Goal: Task Accomplishment & Management: Manage account settings

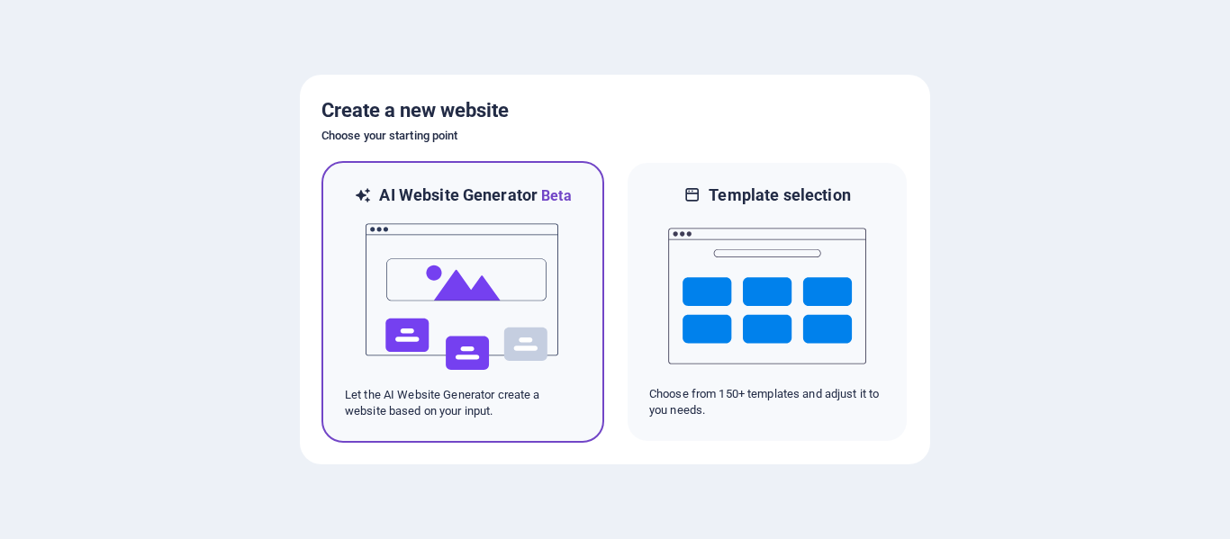
click at [495, 231] on img at bounding box center [463, 297] width 198 height 180
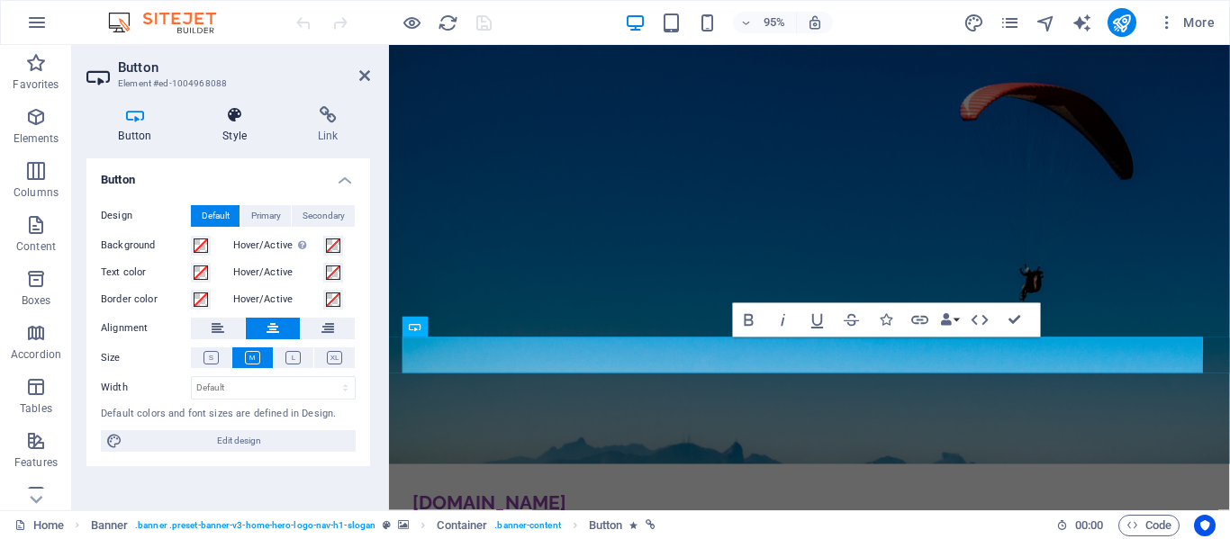
click at [239, 110] on icon at bounding box center [235, 115] width 88 height 18
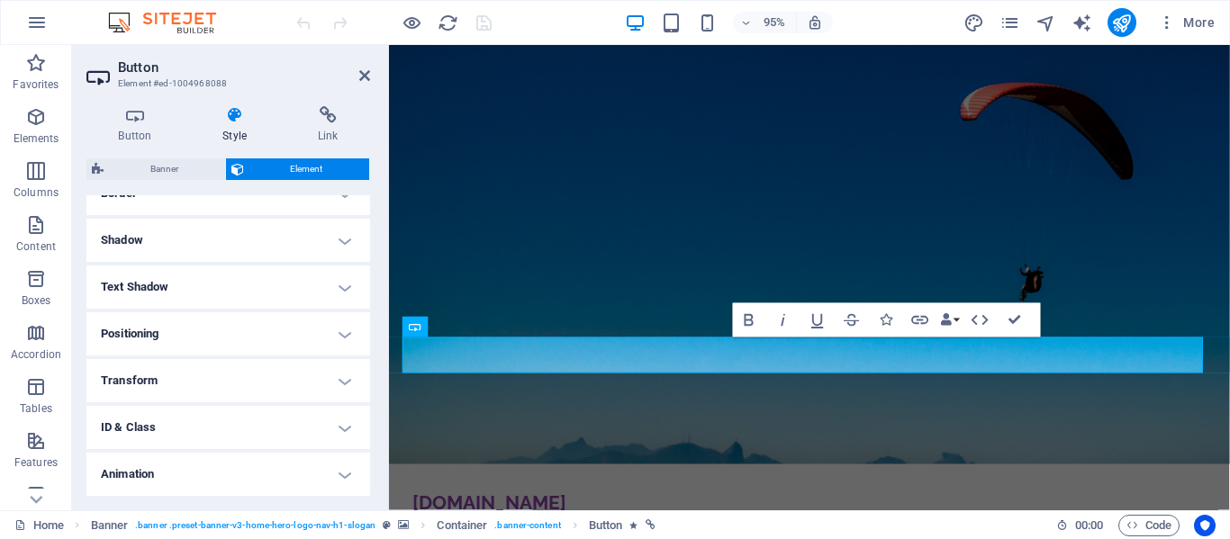
scroll to position [460, 0]
click at [339, 427] on h4 "Animation" at bounding box center [228, 427] width 284 height 43
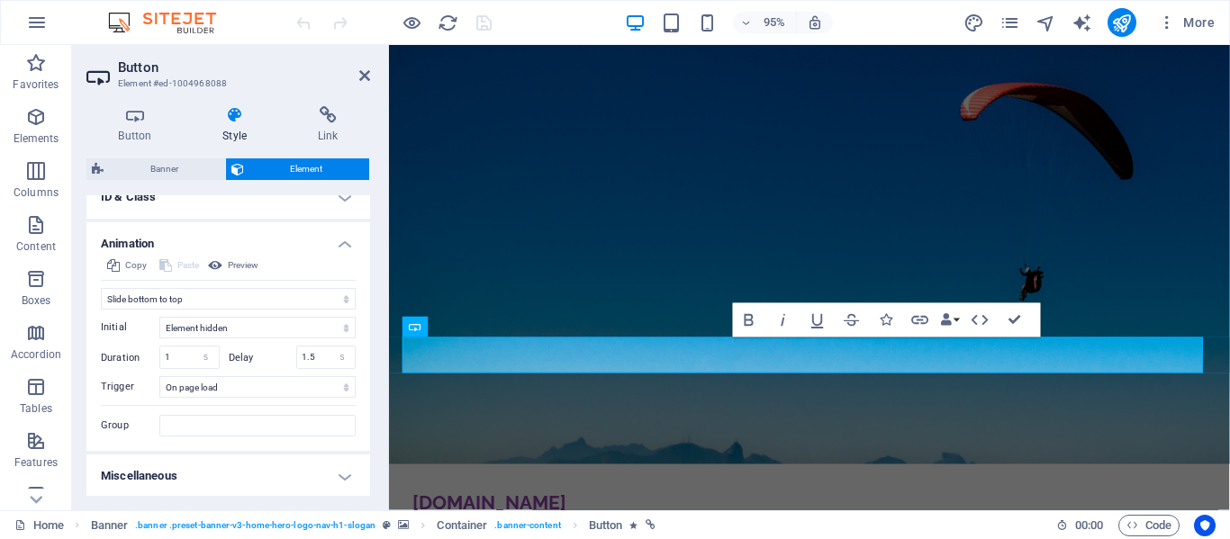
scroll to position [646, 0]
click at [343, 330] on select "Element hidden Element shown" at bounding box center [257, 326] width 196 height 22
select select "show"
click at [159, 315] on select "Element hidden Element shown" at bounding box center [257, 326] width 196 height 22
click at [329, 294] on select "Don't animate Show / Hide Slide up/down Zoom in/out Slide left to right Slide r…" at bounding box center [228, 297] width 255 height 22
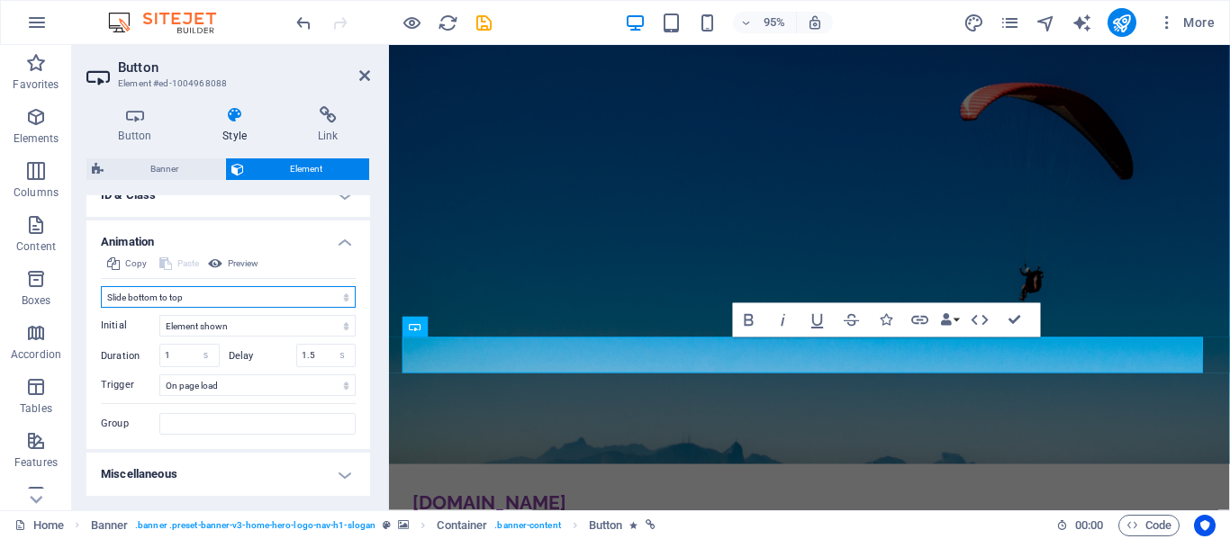
select select "move-left-to-right"
click at [101, 286] on select "Don't animate Show / Hide Slide up/down Zoom in/out Slide left to right Slide r…" at bounding box center [228, 297] width 255 height 22
click at [340, 294] on select "Don't animate Show / Hide Slide up/down Zoom in/out Slide left to right Slide r…" at bounding box center [228, 297] width 255 height 22
click at [202, 353] on select "s ms" at bounding box center [206, 356] width 25 height 22
click at [174, 354] on input "1" at bounding box center [189, 356] width 59 height 22
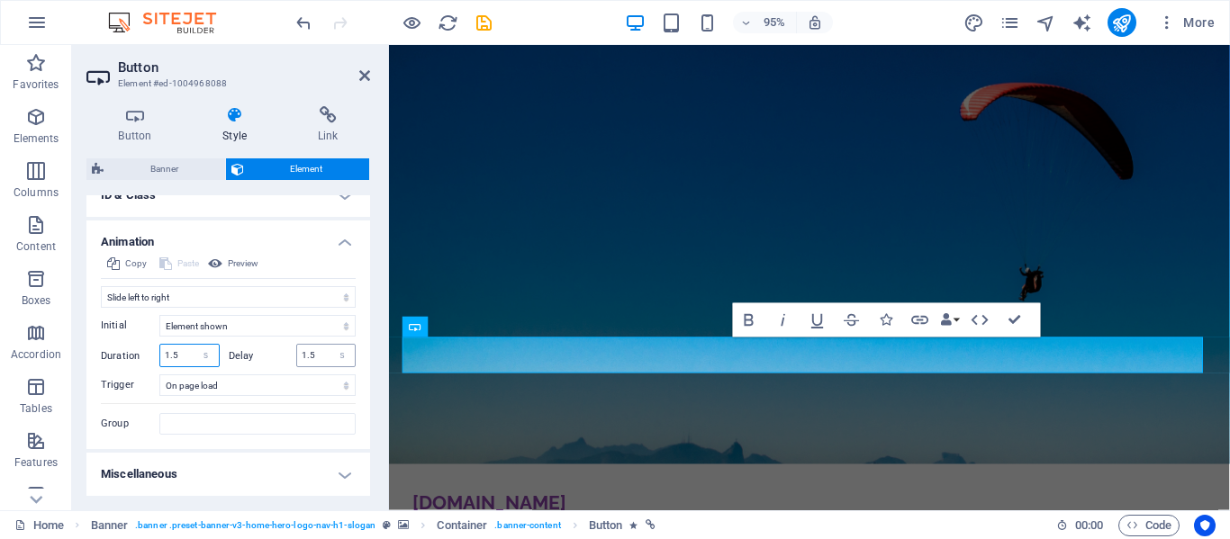
type input "1.5"
click at [312, 353] on input "1.5" at bounding box center [326, 356] width 59 height 22
type input "1"
type input "2"
click at [258, 267] on span "Preview" at bounding box center [243, 264] width 31 height 22
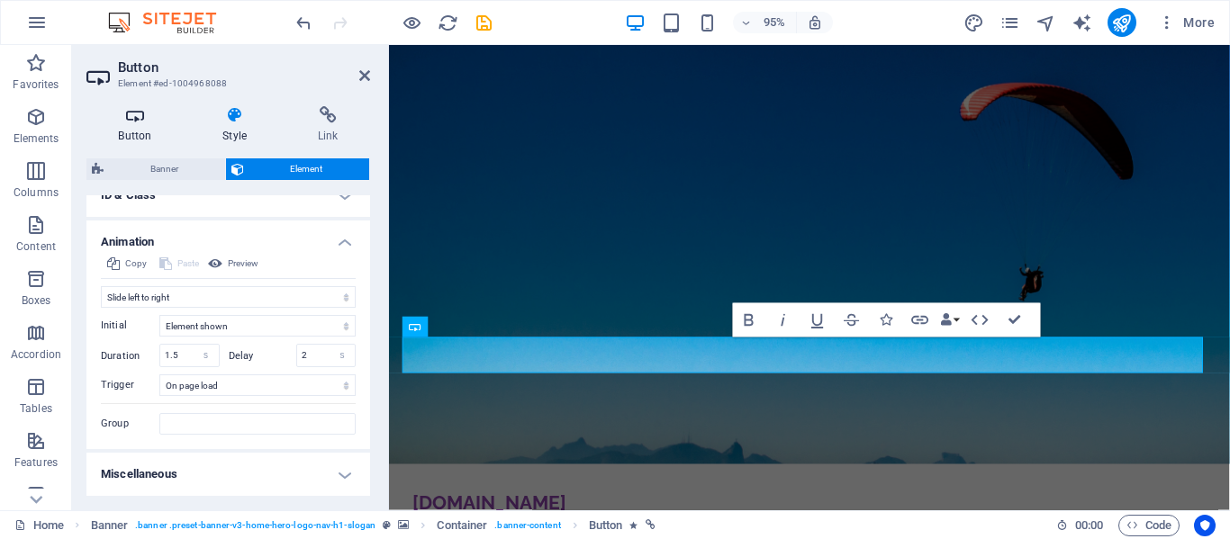
click at [132, 120] on icon at bounding box center [134, 115] width 97 height 18
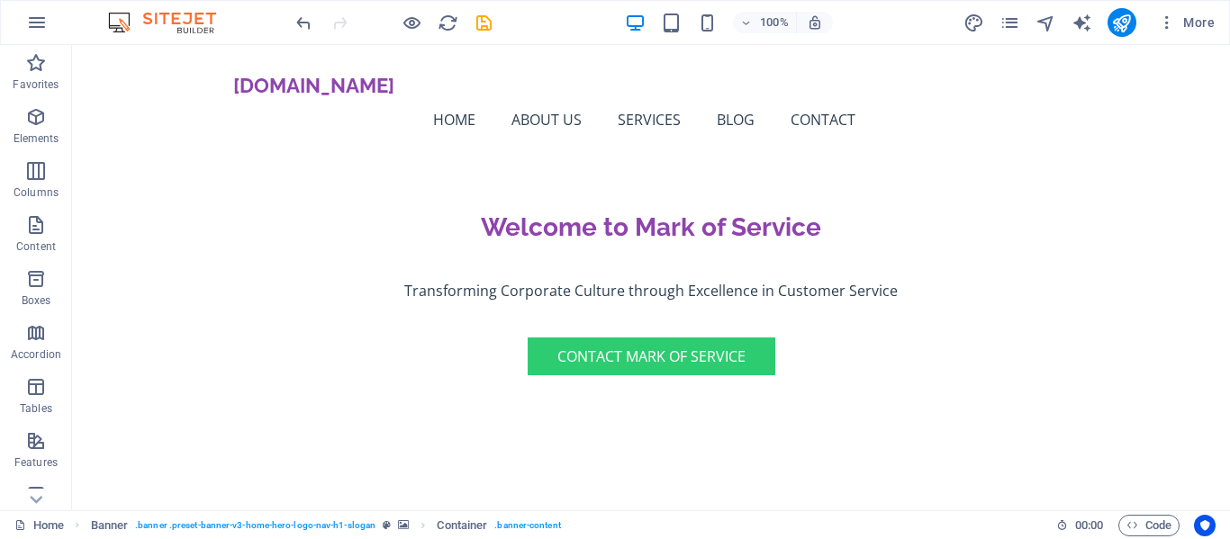
scroll to position [422, 0]
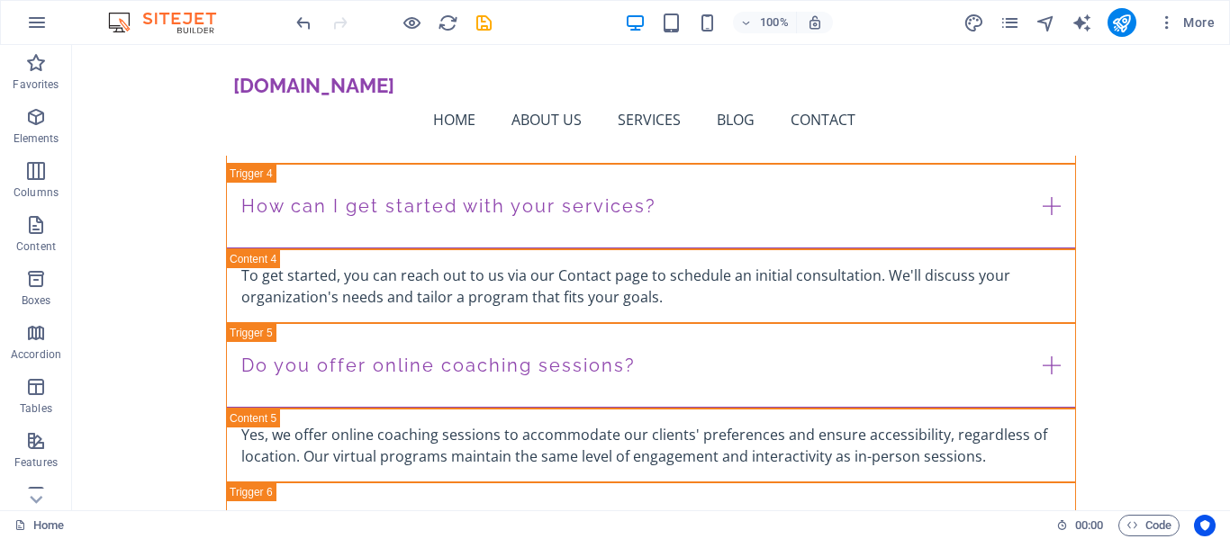
scroll to position [5170, 0]
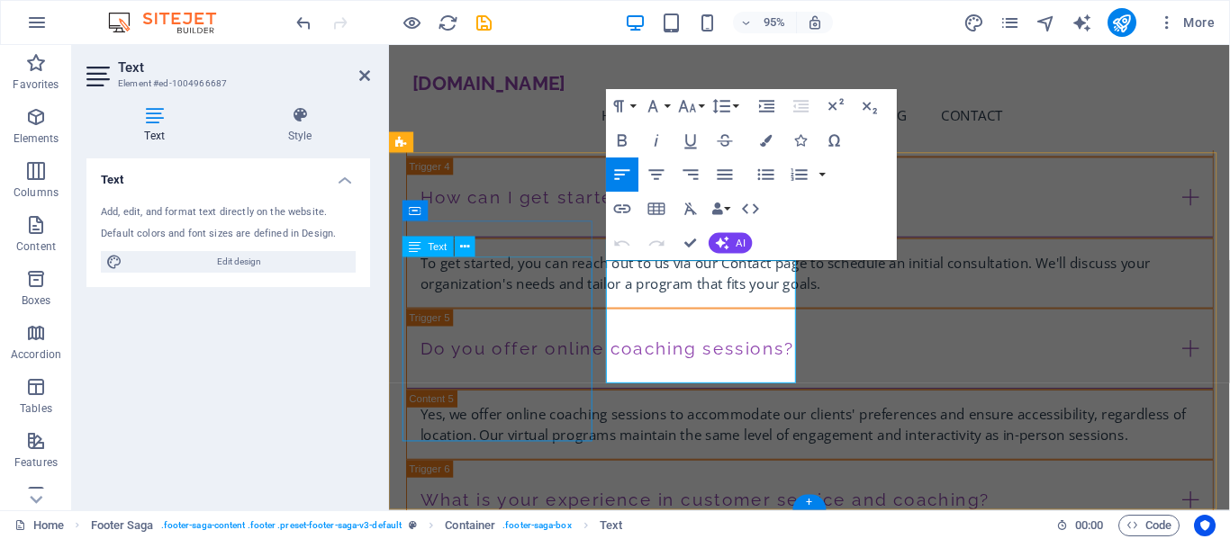
scroll to position [5189, 0]
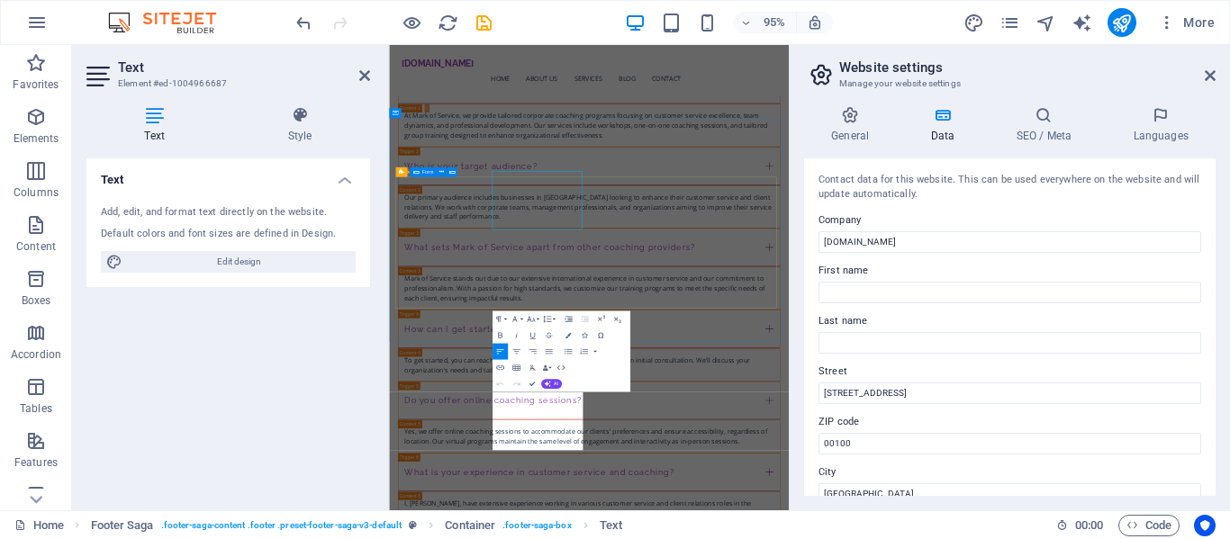
scroll to position [5134, 0]
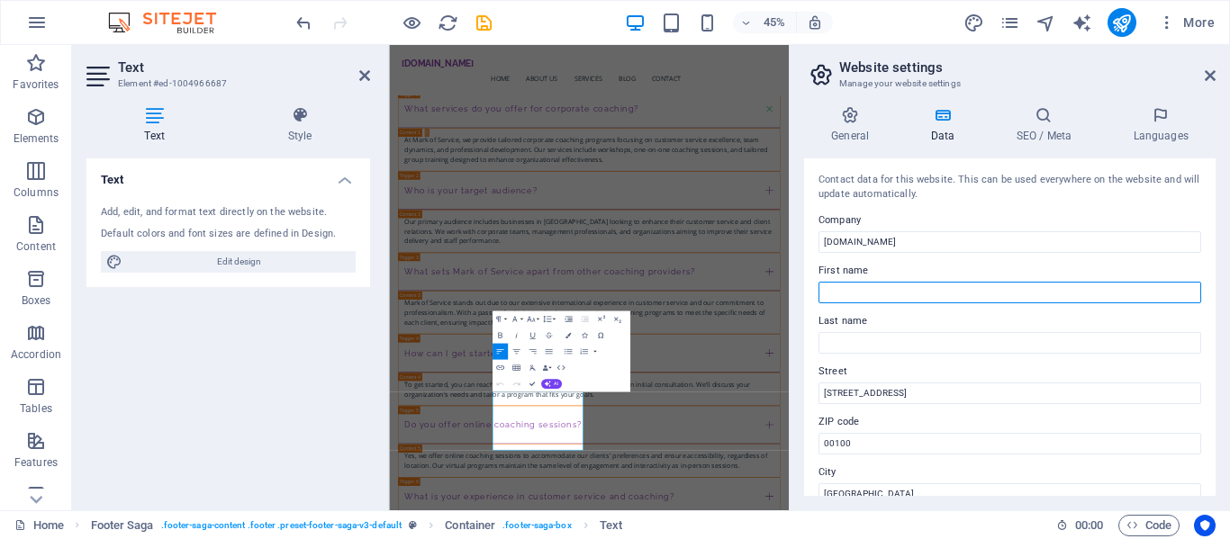
click at [934, 285] on input "First name" at bounding box center [1010, 293] width 383 height 22
type input "Wamboi"
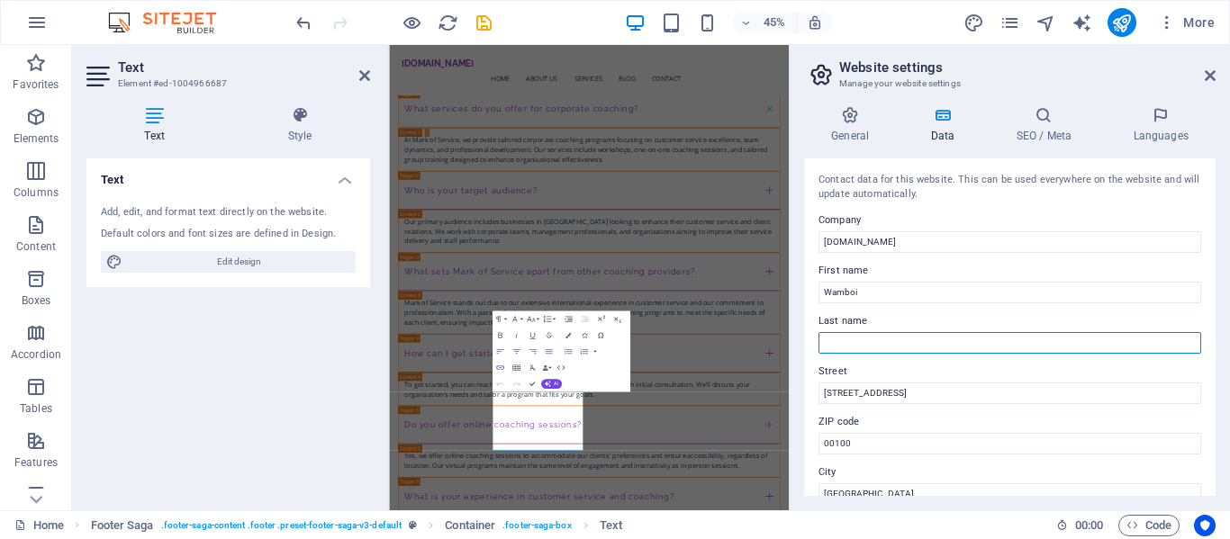
click at [917, 339] on input "Last name" at bounding box center [1010, 343] width 383 height 22
type input "Mugo"
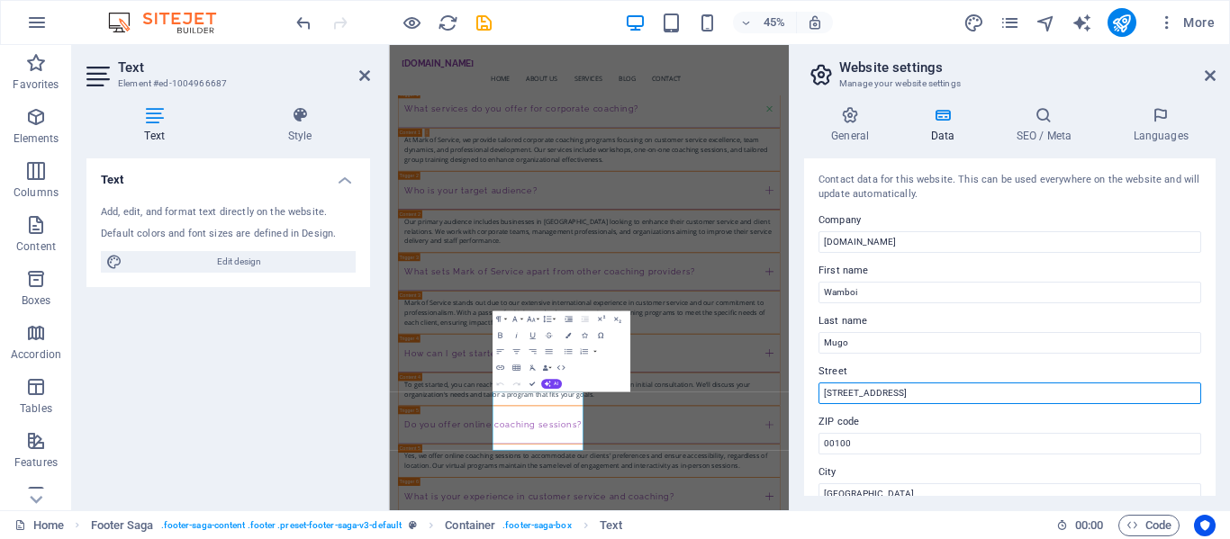
click at [911, 391] on input "[STREET_ADDRESS]" at bounding box center [1010, 394] width 383 height 22
type input "1"
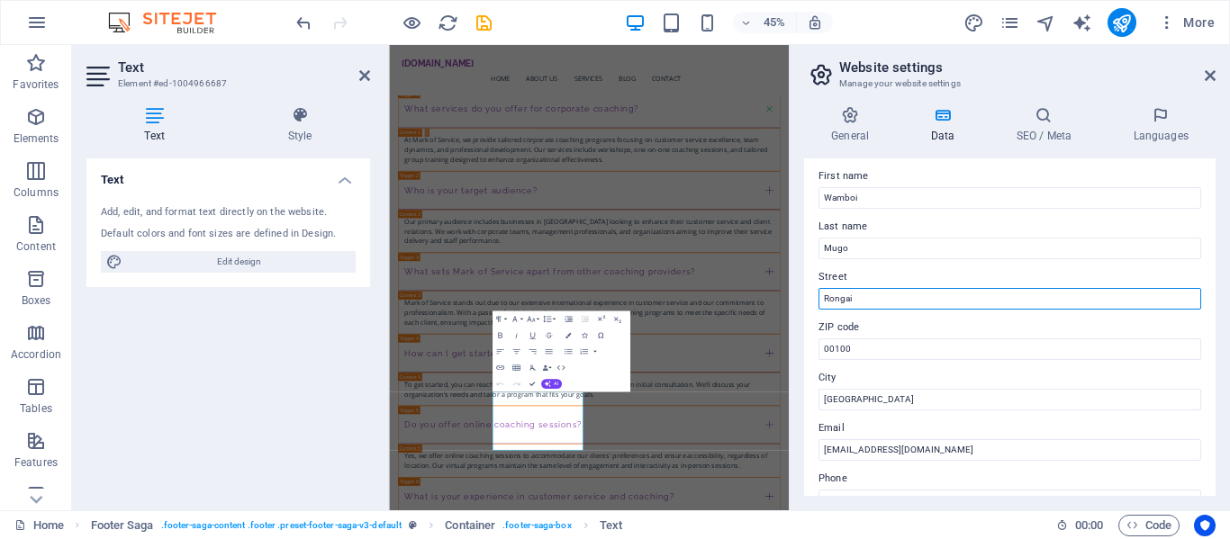
scroll to position [104, 0]
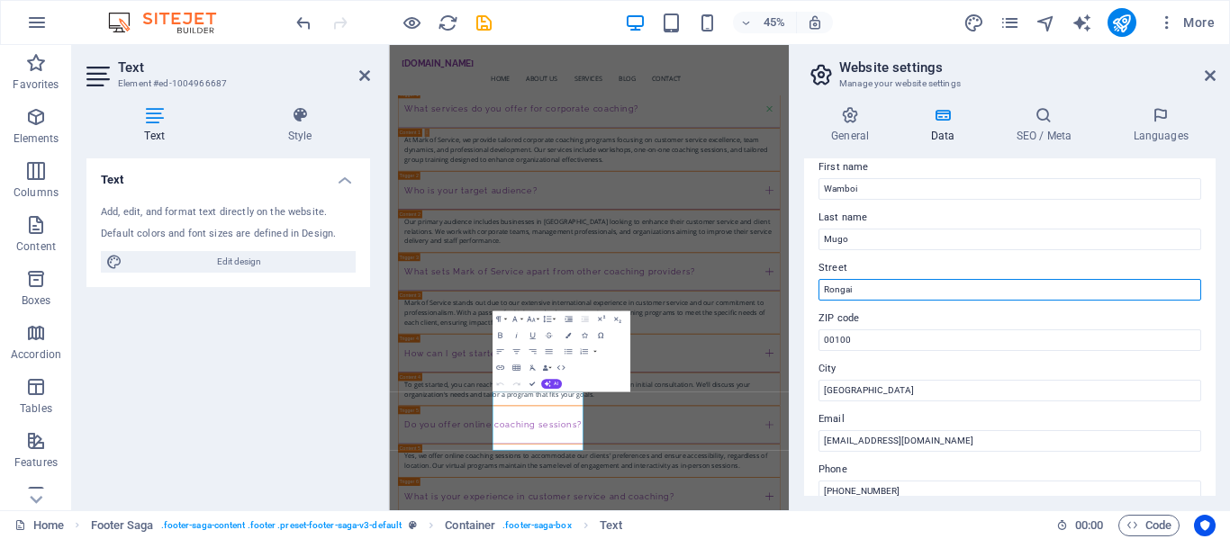
type input "Rongai"
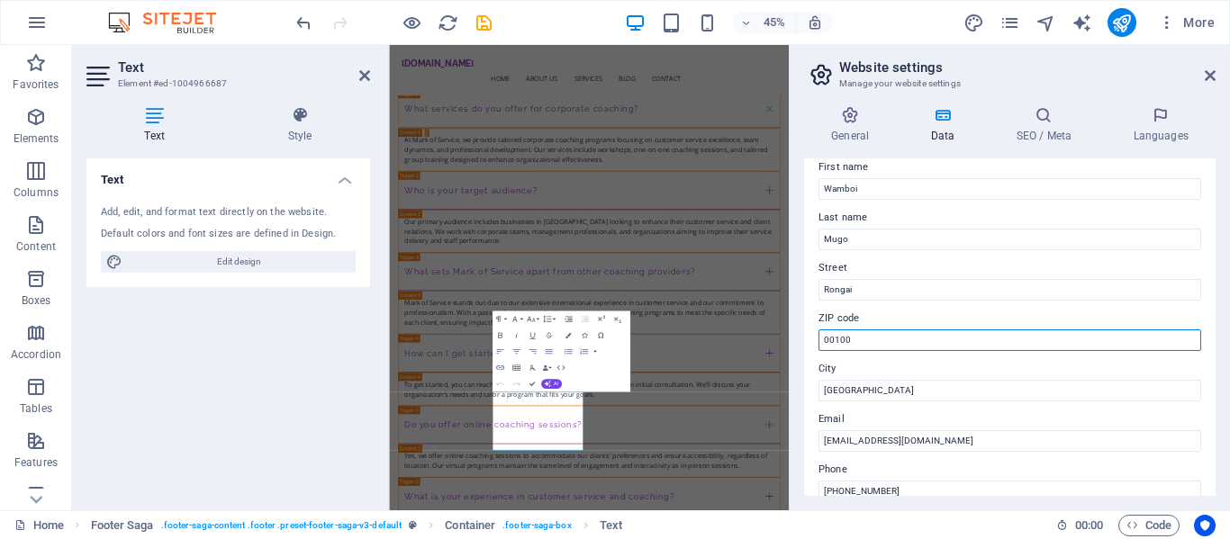
click at [901, 341] on input "00100" at bounding box center [1010, 341] width 383 height 22
type input "00511"
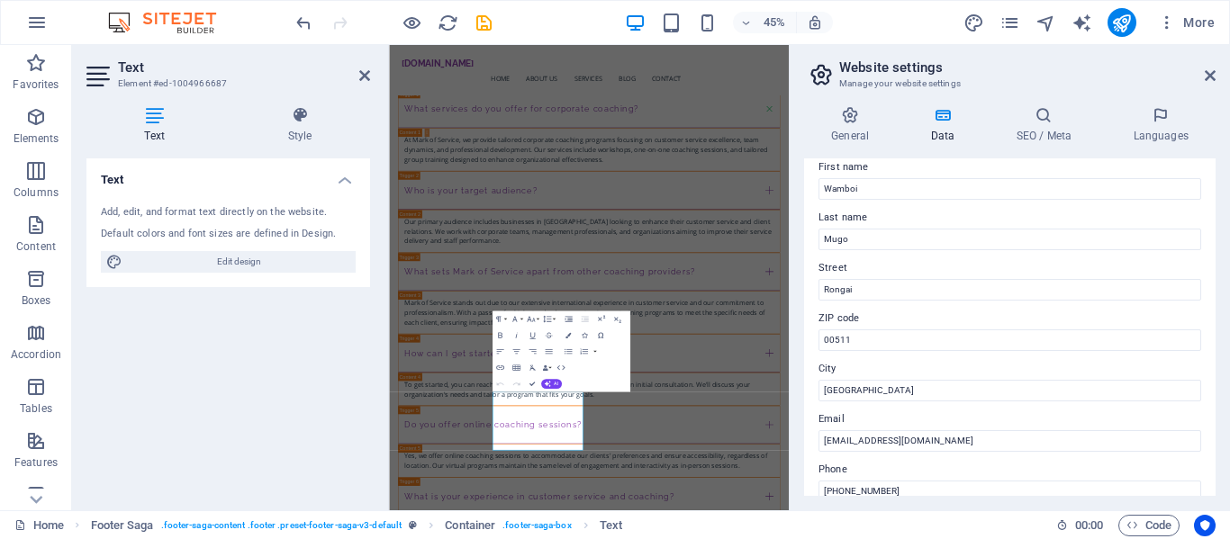
drag, startPoint x: 1216, startPoint y: 262, endPoint x: 1216, endPoint y: 288, distance: 26.1
click at [1216, 288] on div "General Data SEO / Meta Languages Website name [DOMAIN_NAME] Logo Drag files he…" at bounding box center [1010, 301] width 440 height 419
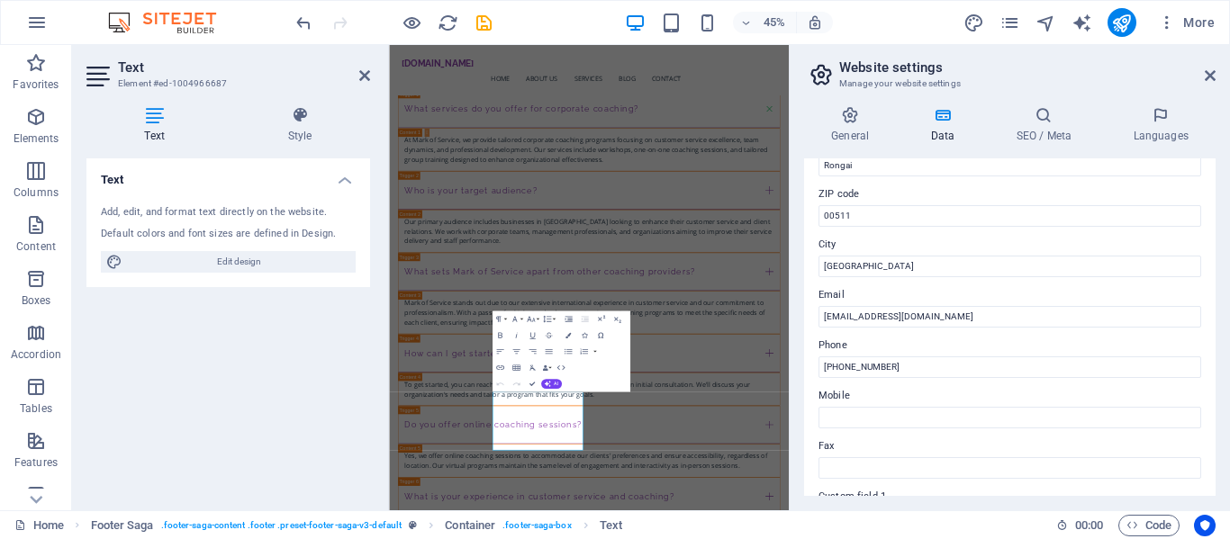
scroll to position [247, 0]
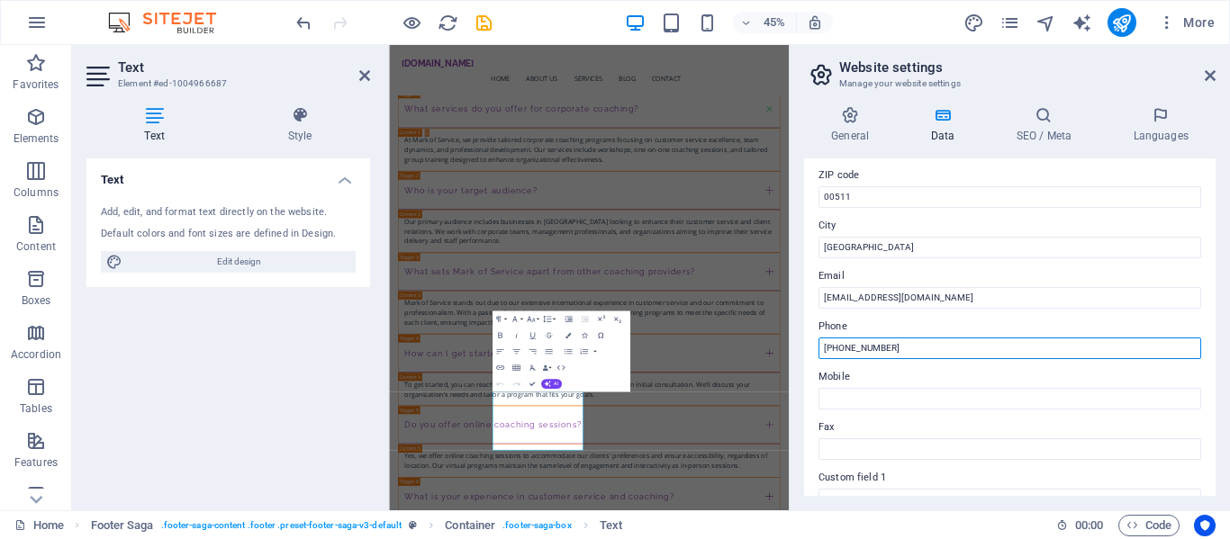
click at [929, 348] on input "[PHONE_NUMBER]" at bounding box center [1010, 349] width 383 height 22
paste input "726 688852"
click at [855, 348] on input "[PHONE_NUMBER]" at bounding box center [1010, 349] width 383 height 22
click at [877, 348] on input "[PHONE_NUMBER]" at bounding box center [1010, 349] width 383 height 22
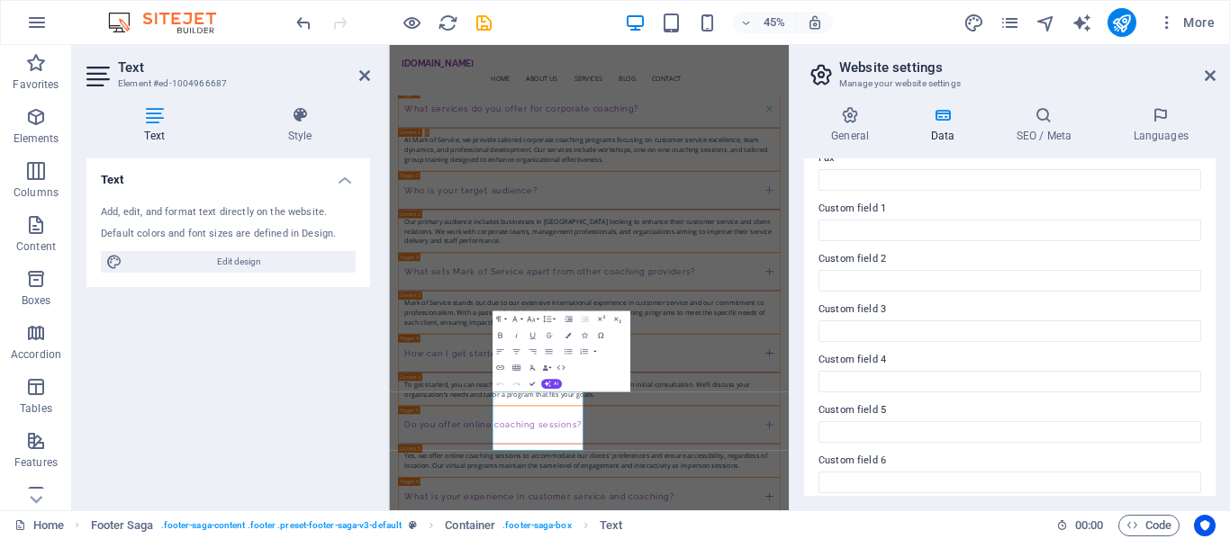
scroll to position [528, 0]
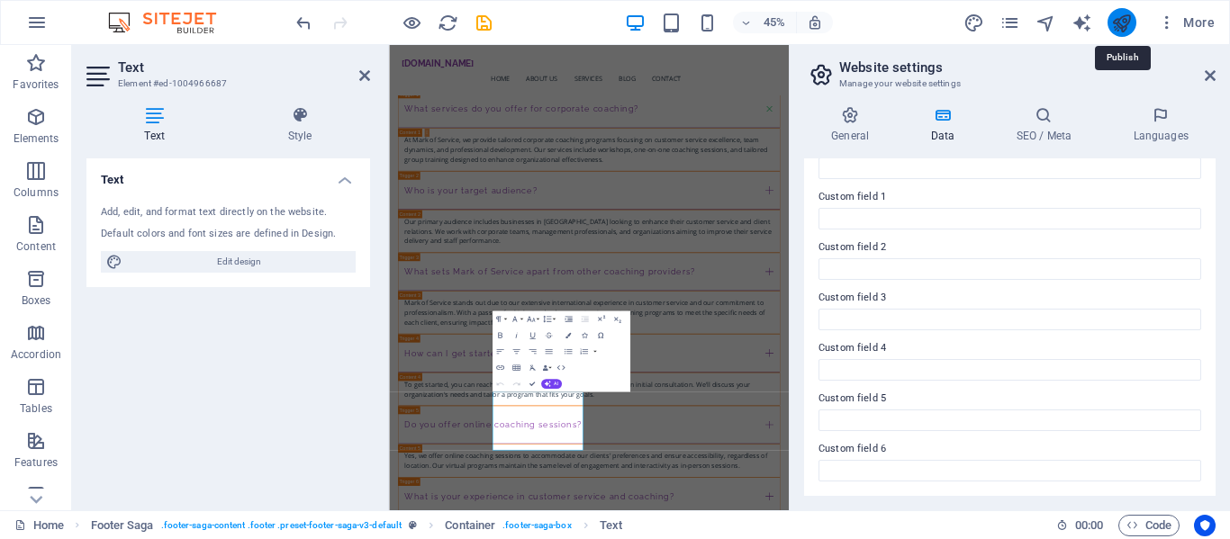
type input "[PHONE_NUMBER]"
click at [1125, 28] on icon "publish" at bounding box center [1121, 23] width 21 height 21
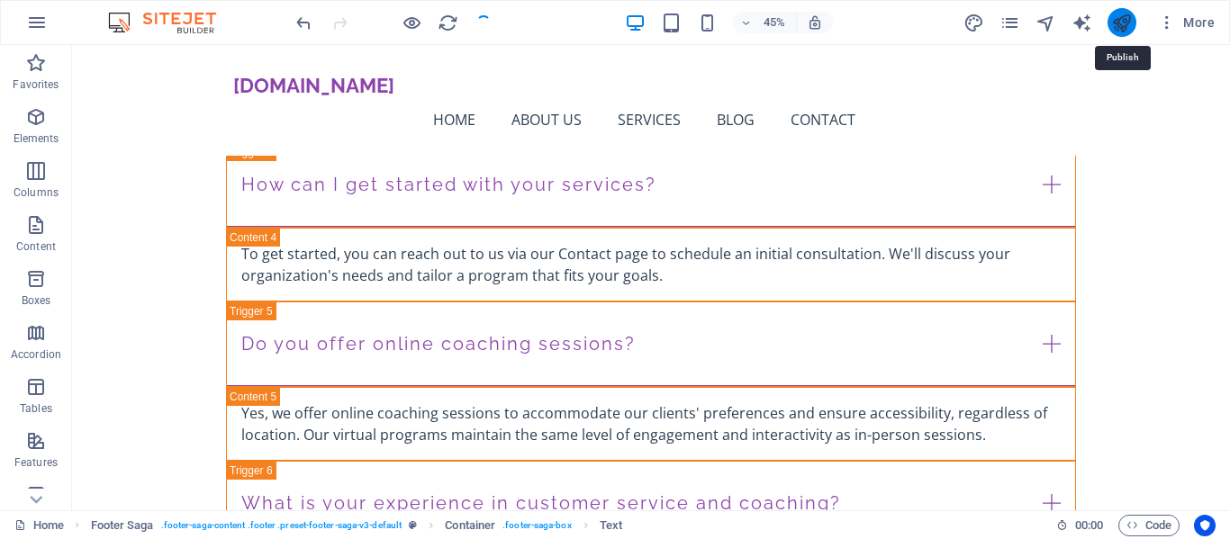
checkbox input "false"
